Goal: Information Seeking & Learning: Learn about a topic

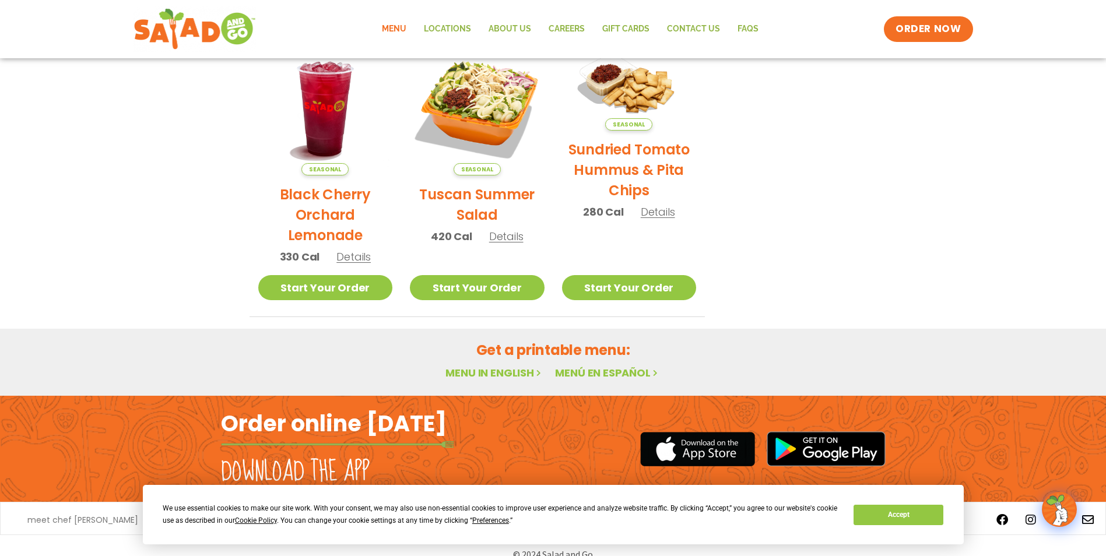
scroll to position [600, 0]
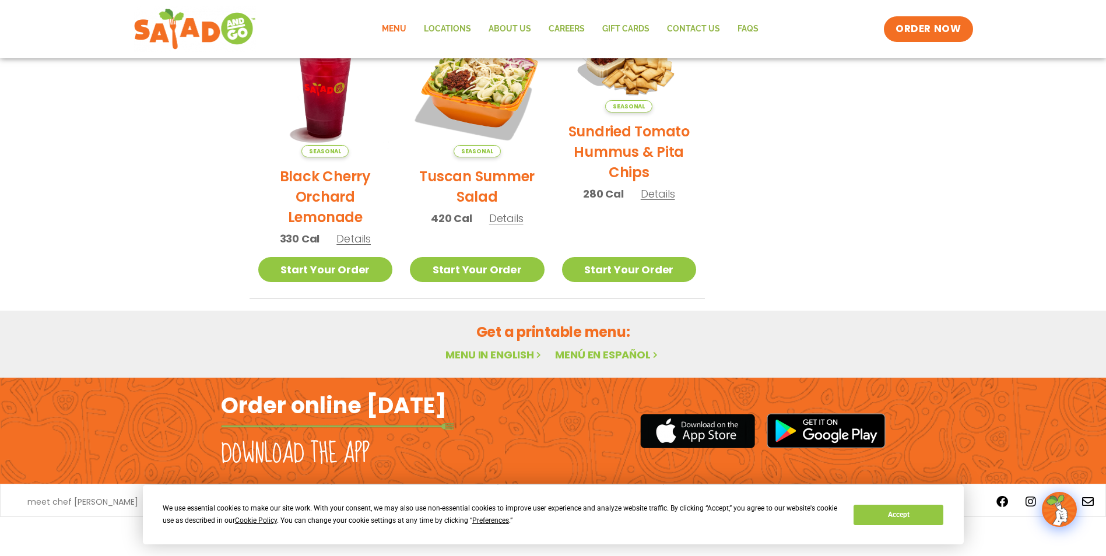
click at [509, 352] on link "Menu in English" at bounding box center [494, 354] width 98 height 15
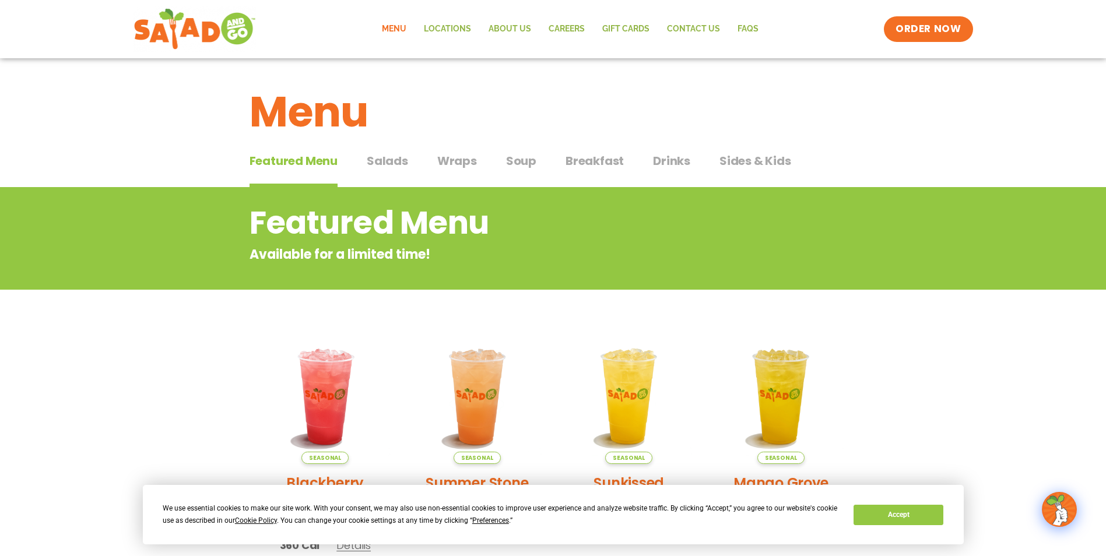
click at [441, 160] on span "Wraps" at bounding box center [457, 160] width 40 height 17
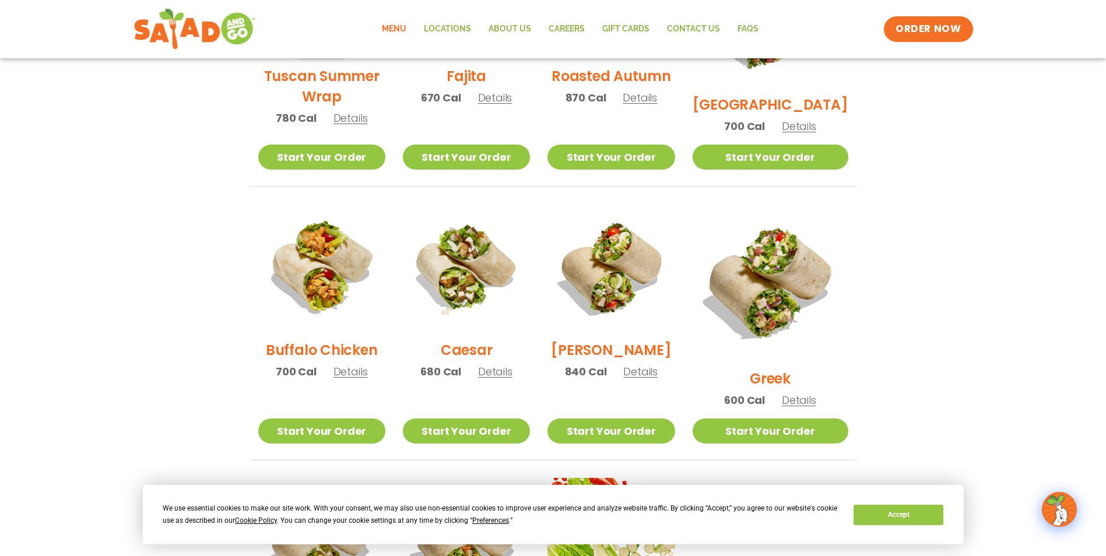
scroll to position [525, 0]
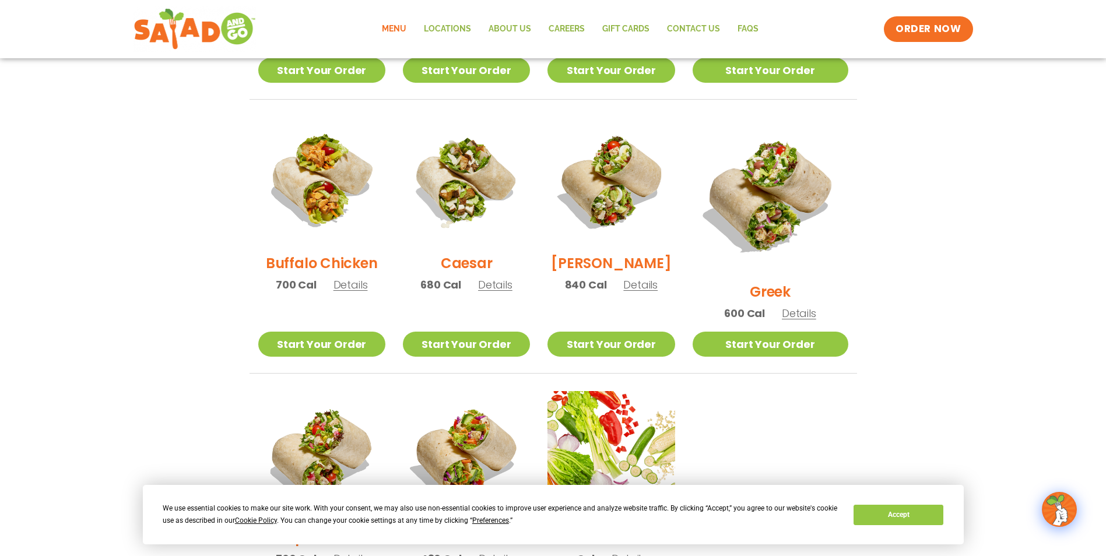
click at [220, 299] on section "Wraps Any salad can be a wrap, it’s menu magic. Pick your protein: roasted chic…" at bounding box center [553, 141] width 1106 height 956
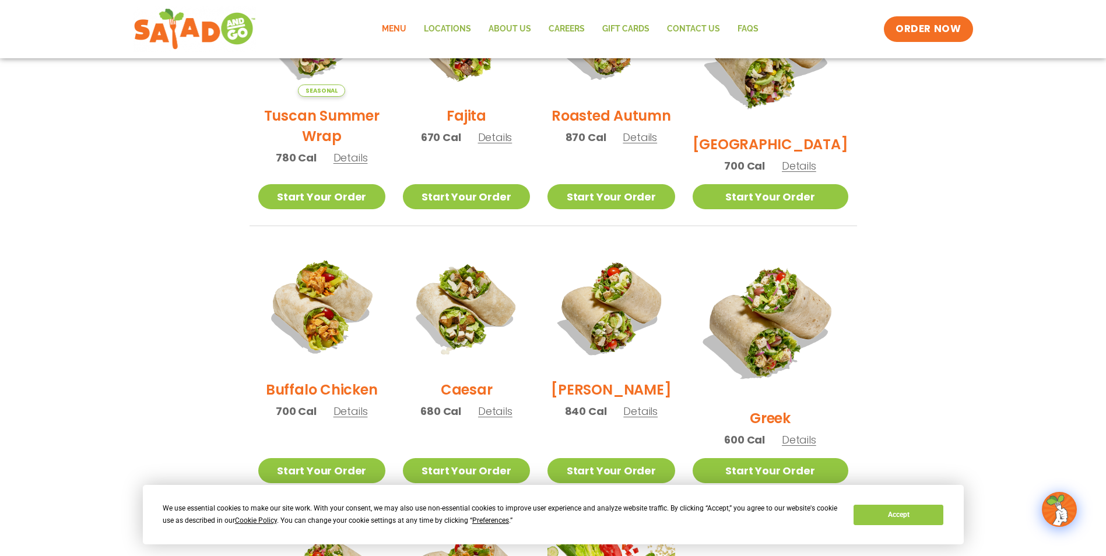
scroll to position [291, 0]
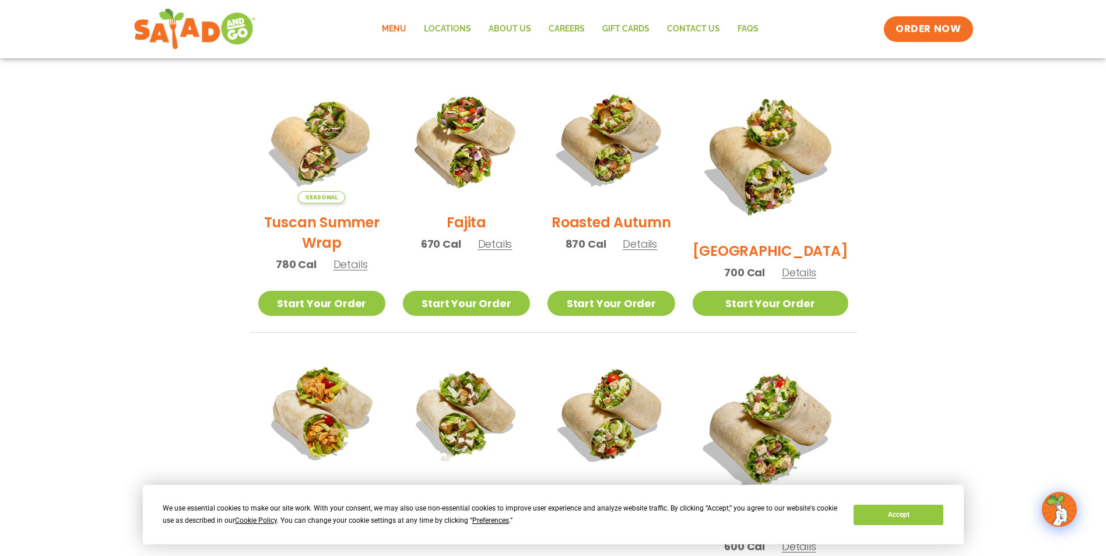
click at [504, 251] on span "Details" at bounding box center [495, 244] width 34 height 15
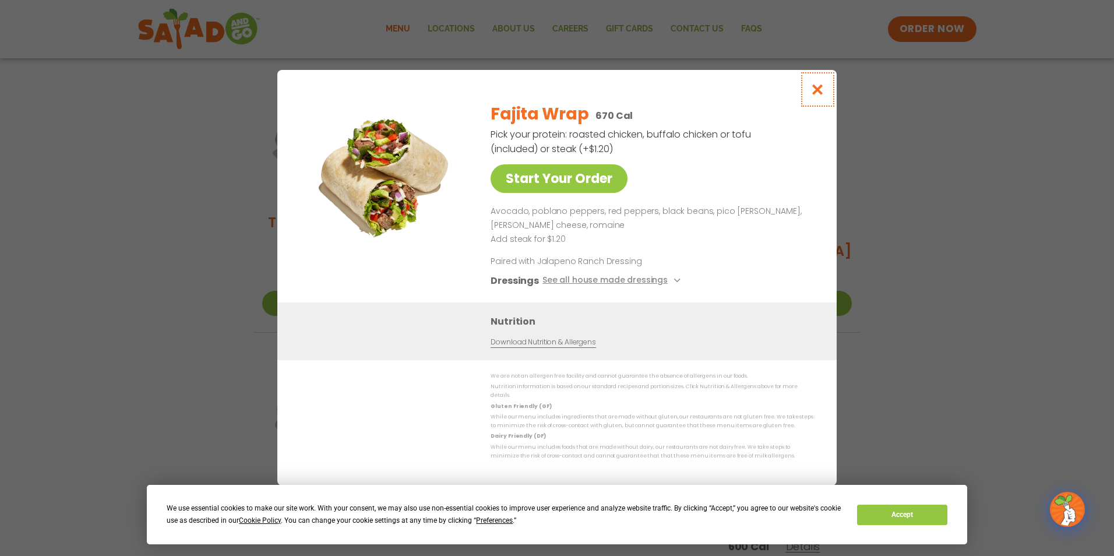
click at [821, 93] on icon "Close modal" at bounding box center [818, 89] width 15 height 12
